Goal: Task Accomplishment & Management: Complete application form

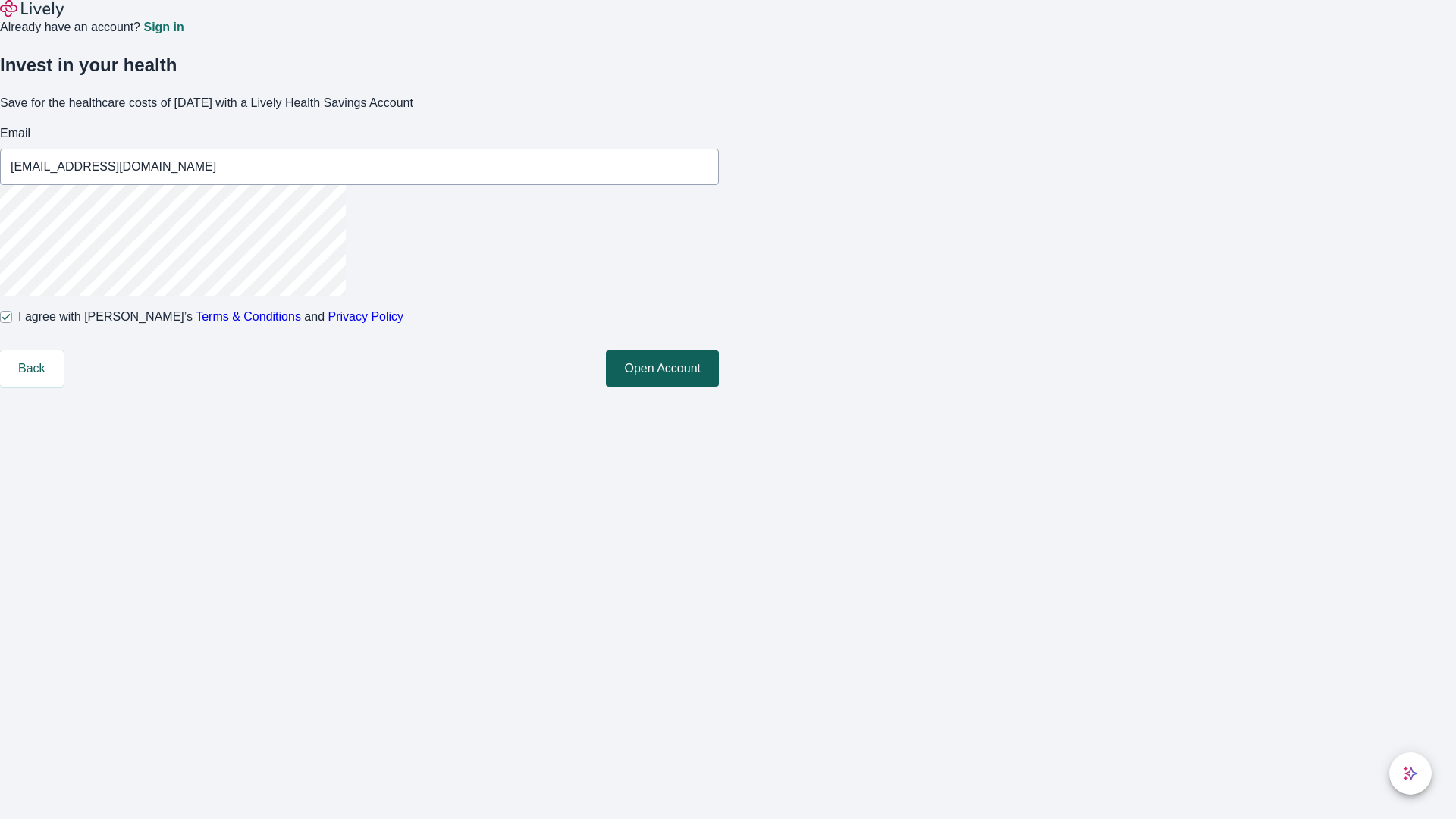
click at [719, 387] on button "Open Account" at bounding box center [662, 369] width 113 height 37
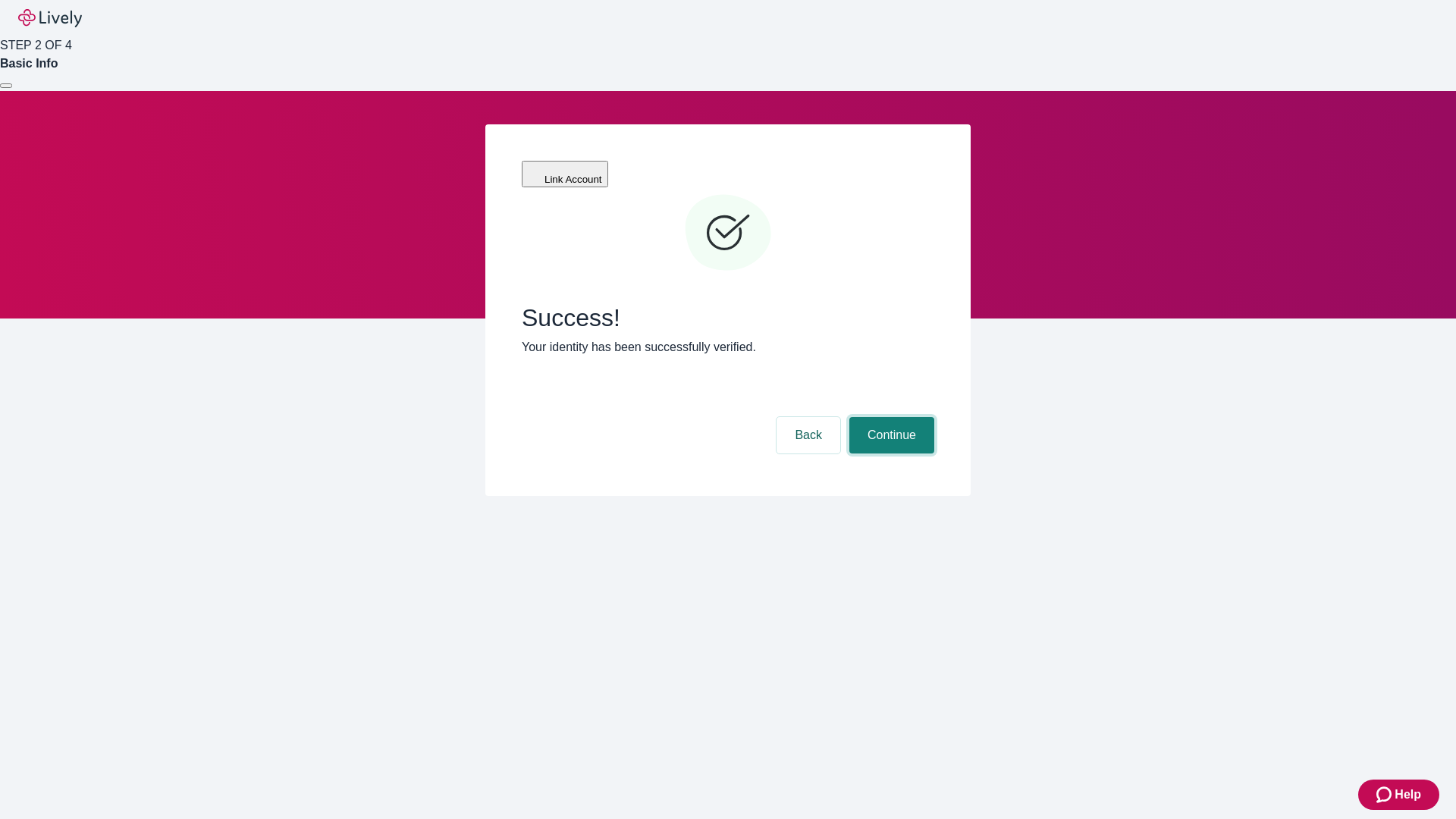
click at [890, 417] on button "Continue" at bounding box center [891, 435] width 85 height 37
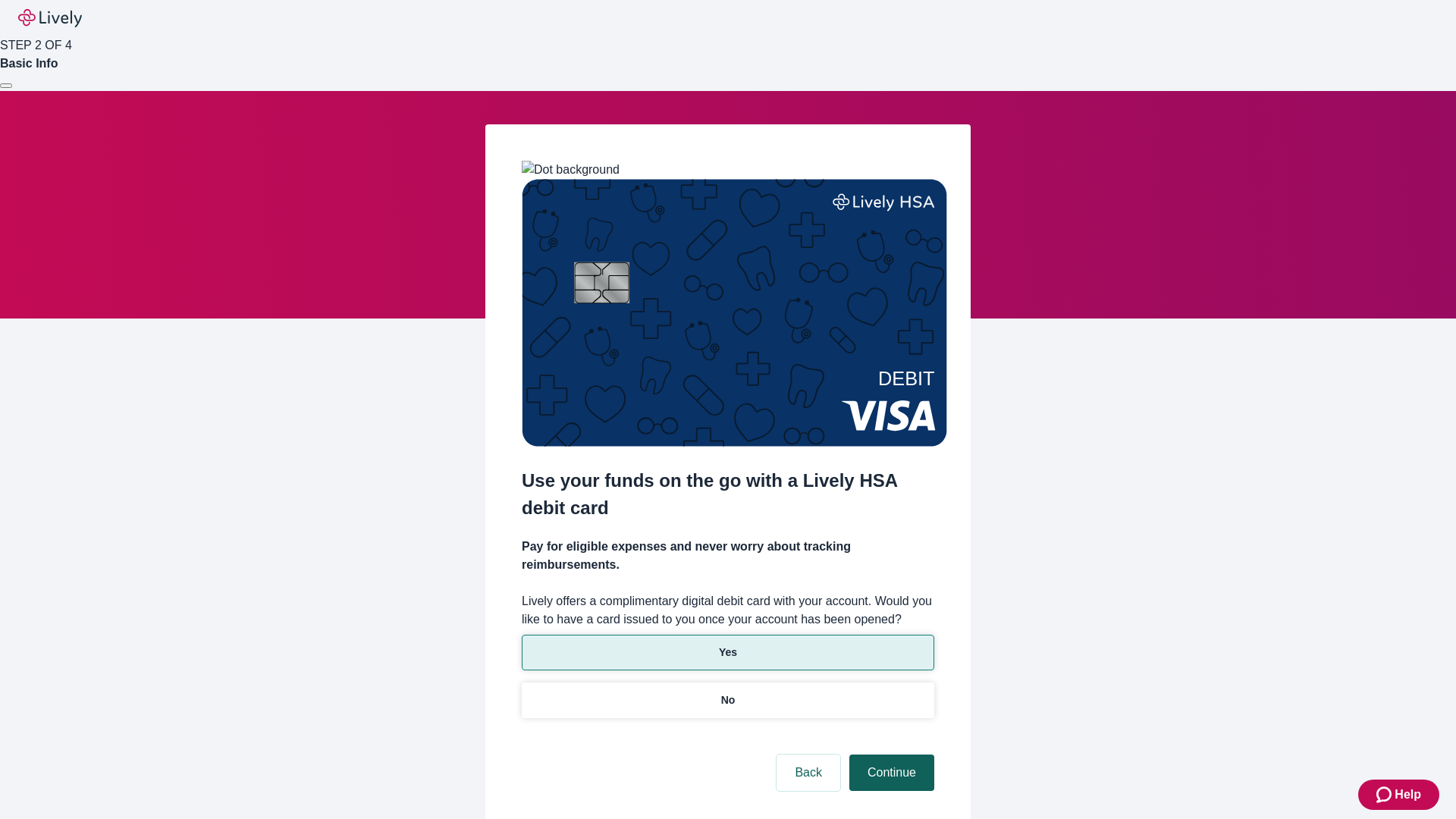
click at [728, 645] on p "Yes" at bounding box center [728, 653] width 18 height 16
click at [890, 755] on button "Continue" at bounding box center [891, 773] width 85 height 37
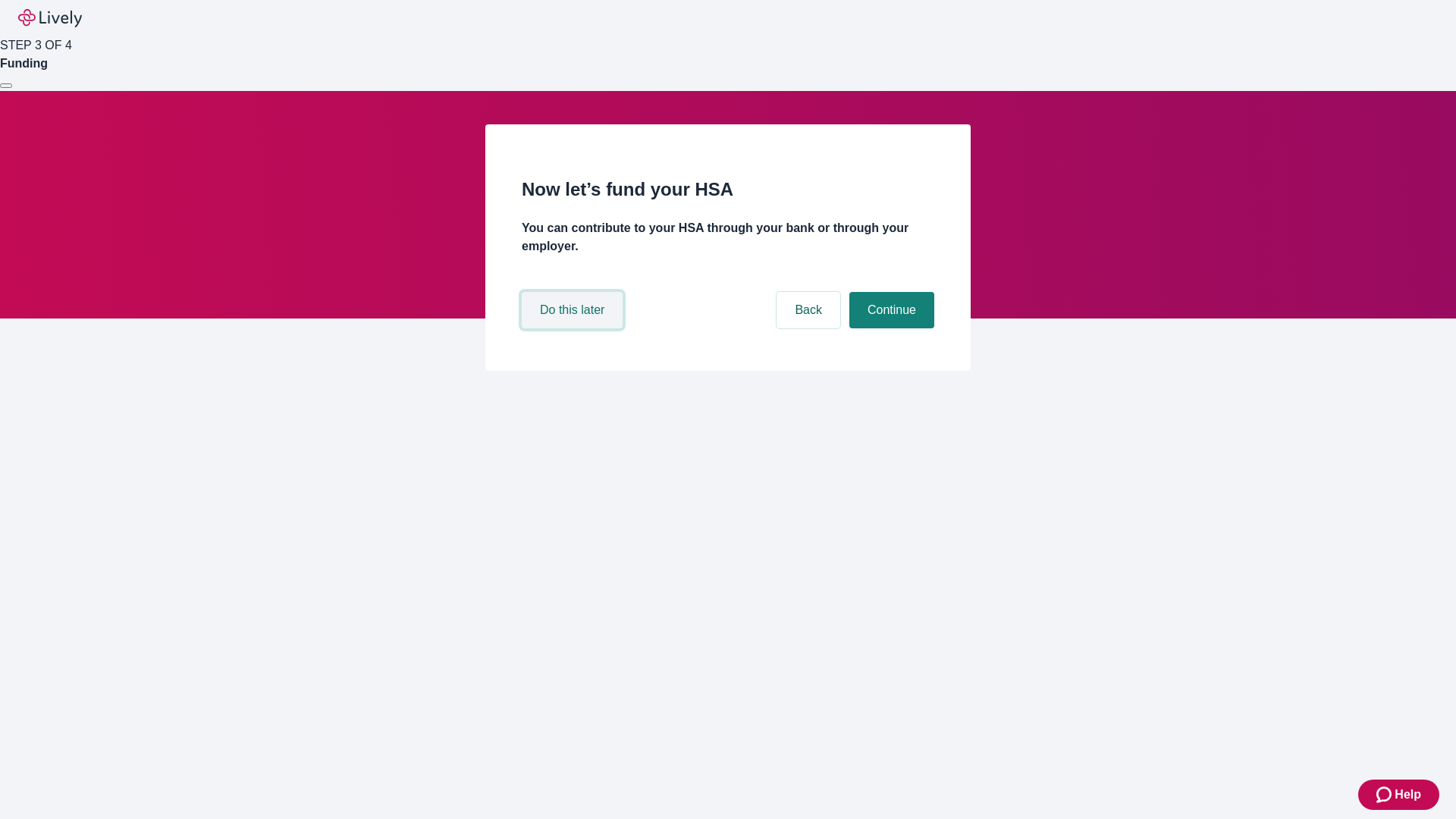
click at [574, 328] on button "Do this later" at bounding box center [572, 311] width 101 height 37
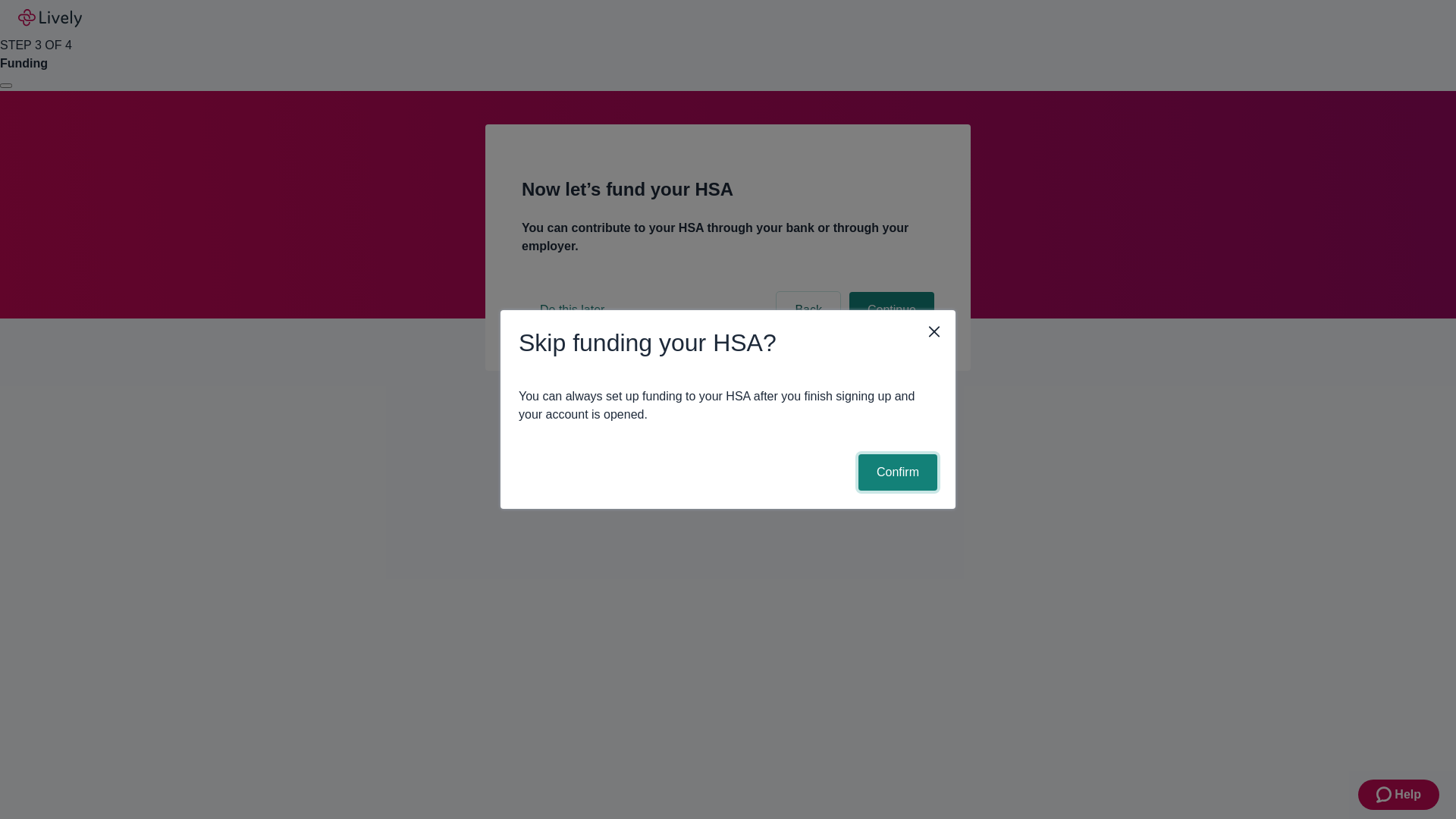
click at [896, 473] on button "Confirm" at bounding box center [898, 473] width 79 height 37
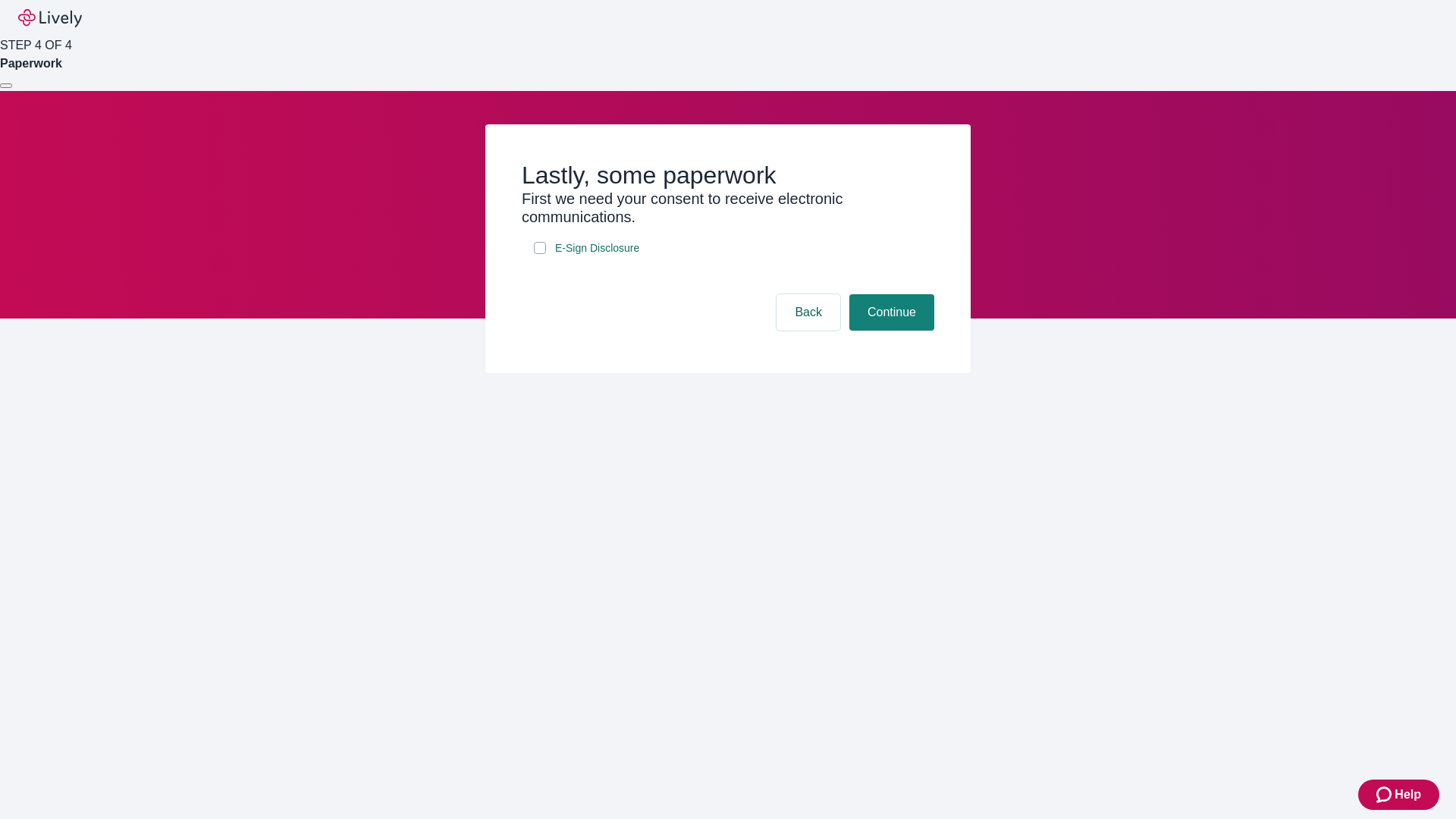
click at [540, 254] on input "E-Sign Disclosure" at bounding box center [539, 248] width 12 height 12
checkbox input "true"
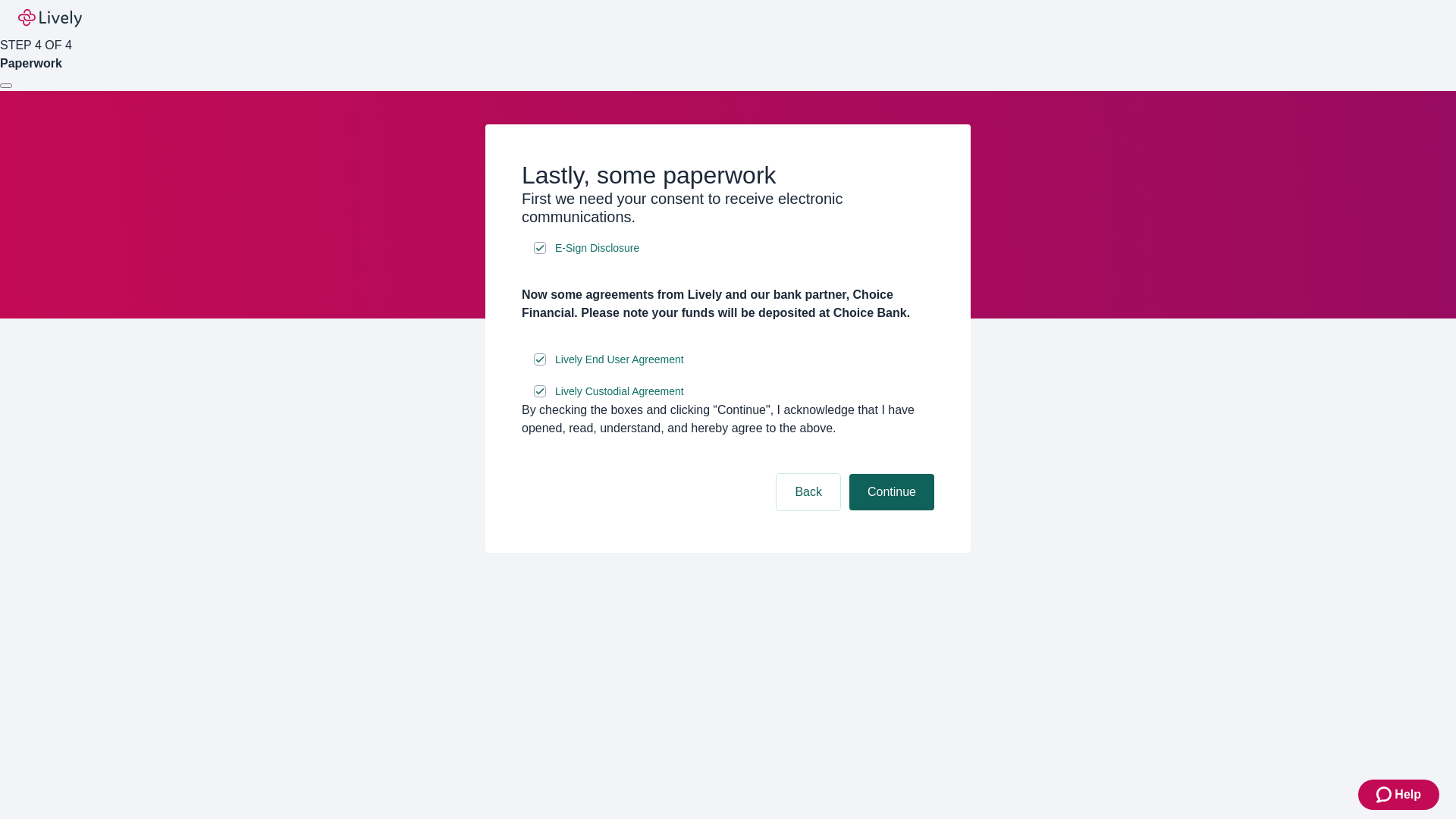
click at [890, 511] on button "Continue" at bounding box center [891, 493] width 85 height 37
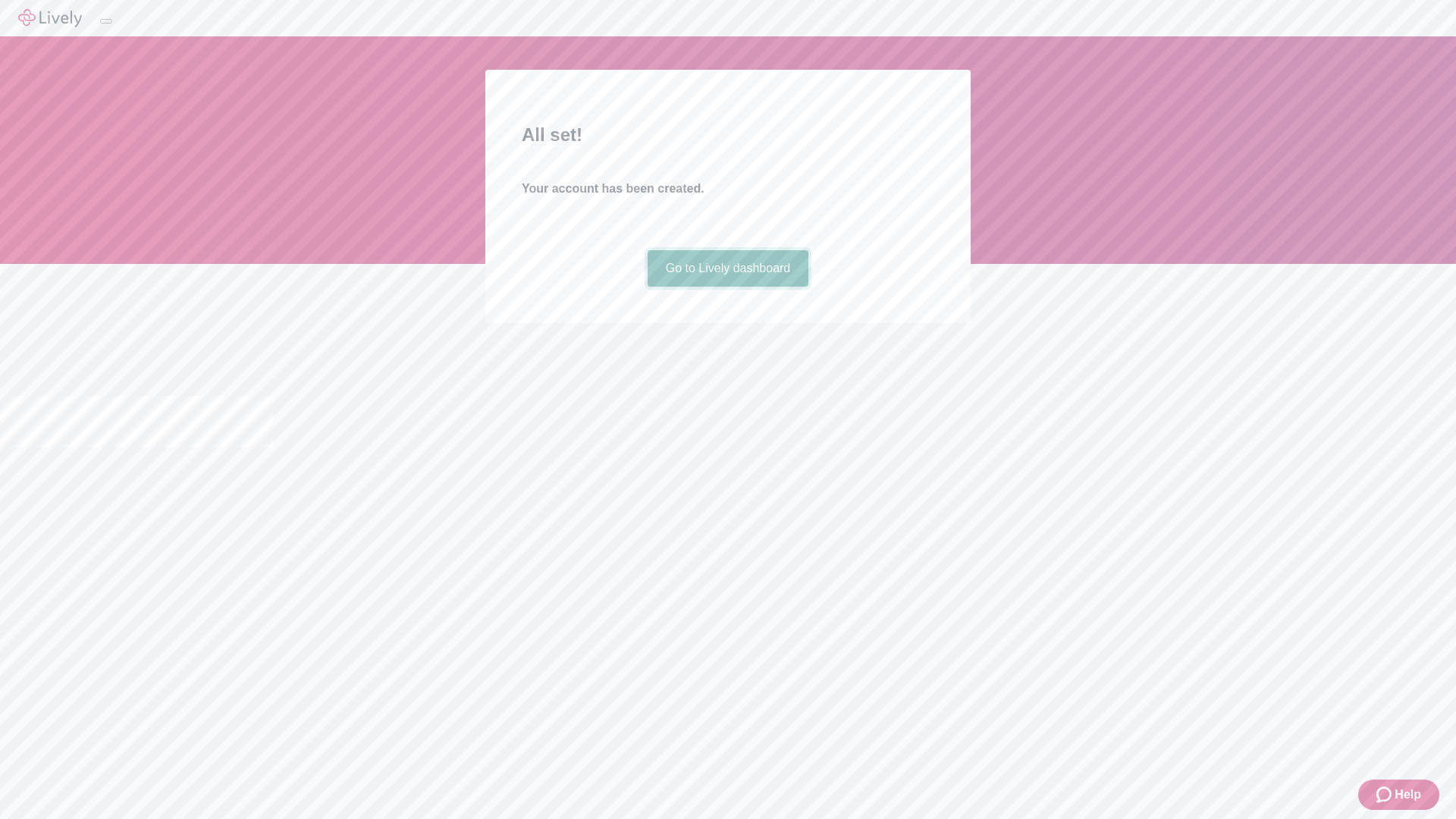
click at [728, 287] on link "Go to Lively dashboard" at bounding box center [728, 268] width 161 height 37
